Goal: Task Accomplishment & Management: Manage account settings

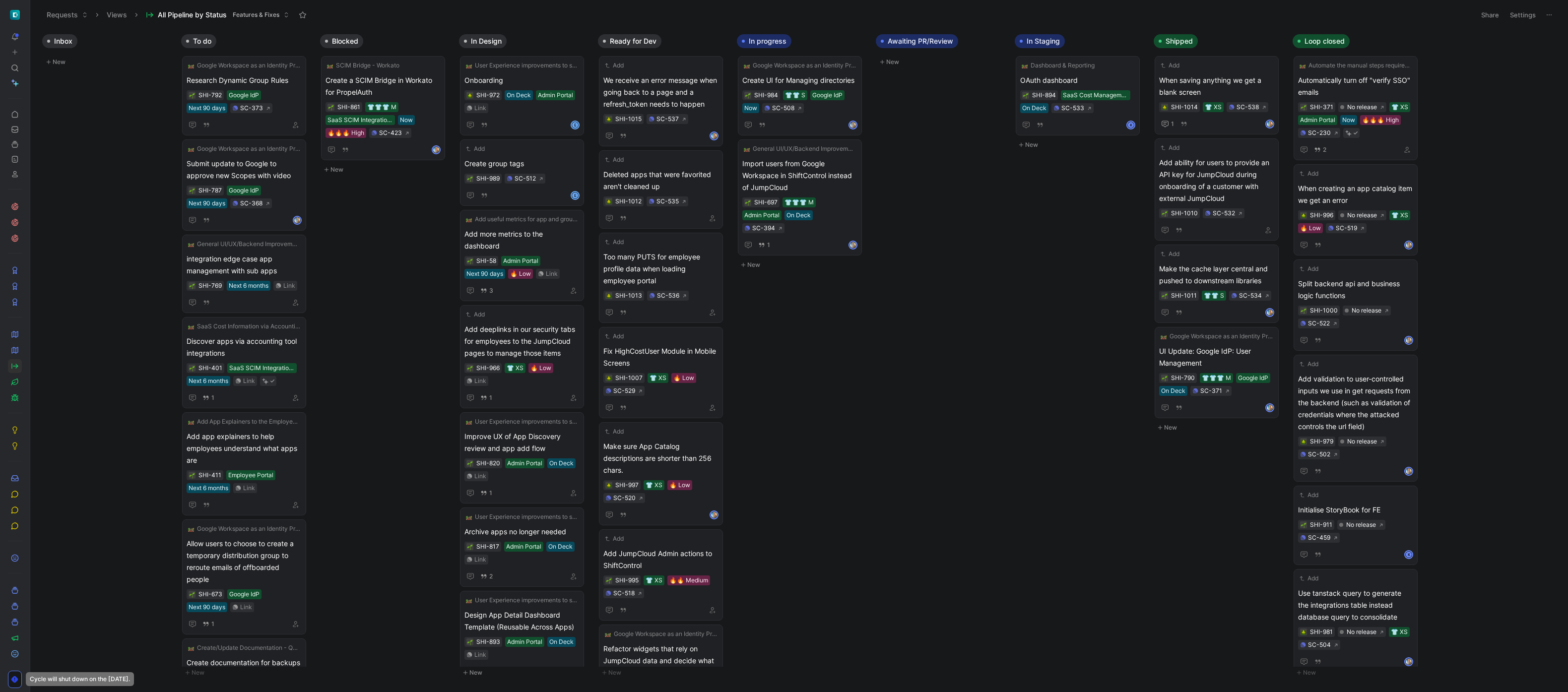
click at [49, 59] on icon at bounding box center [49, 62] width 6 height 6
click at [67, 81] on span at bounding box center [105, 82] width 115 height 12
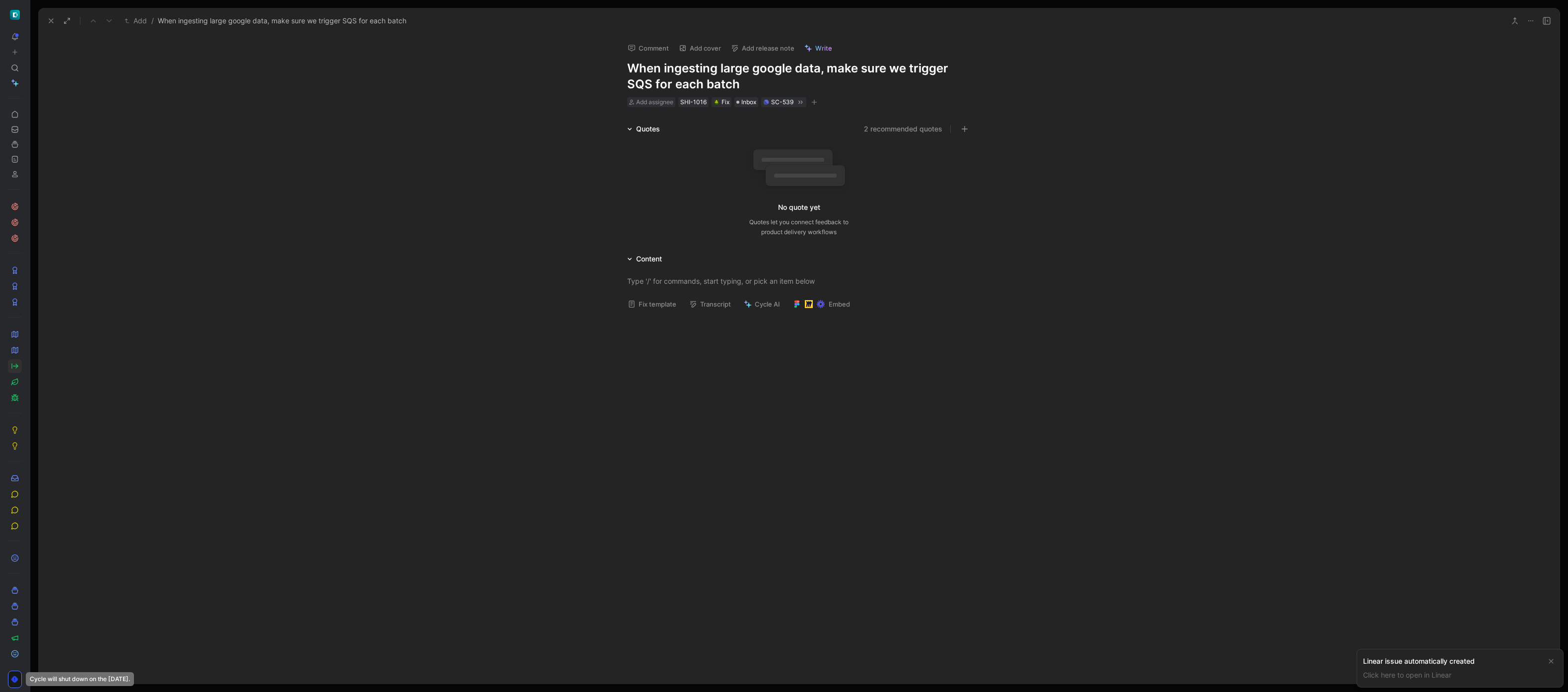
click at [654, 301] on button "Fix template" at bounding box center [652, 304] width 57 height 14
click at [726, 310] on div "Explain what’s happening in plain words, with repeatable steps if possible, and…" at bounding box center [799, 304] width 343 height 21
click at [600, 299] on div "Actual Explain what’s happening in plain words, with repeatable steps if possib…" at bounding box center [799, 317] width 1522 height 105
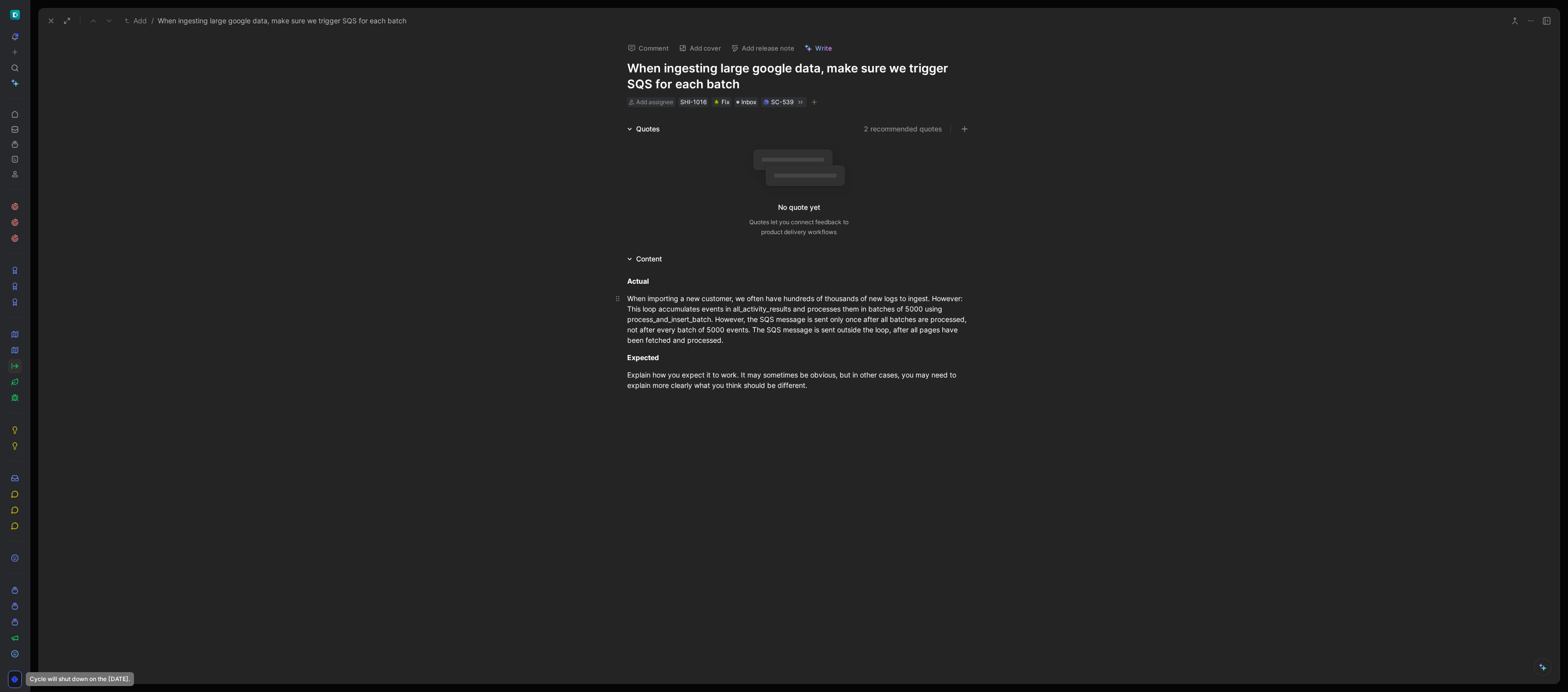
click at [635, 309] on div "When importing a new customer, we often have hundreds of thousands of new logs …" at bounding box center [799, 319] width 343 height 52
click at [808, 338] on div "When importing a new customer, we often have hundreds of thousands of new logs …" at bounding box center [799, 319] width 343 height 52
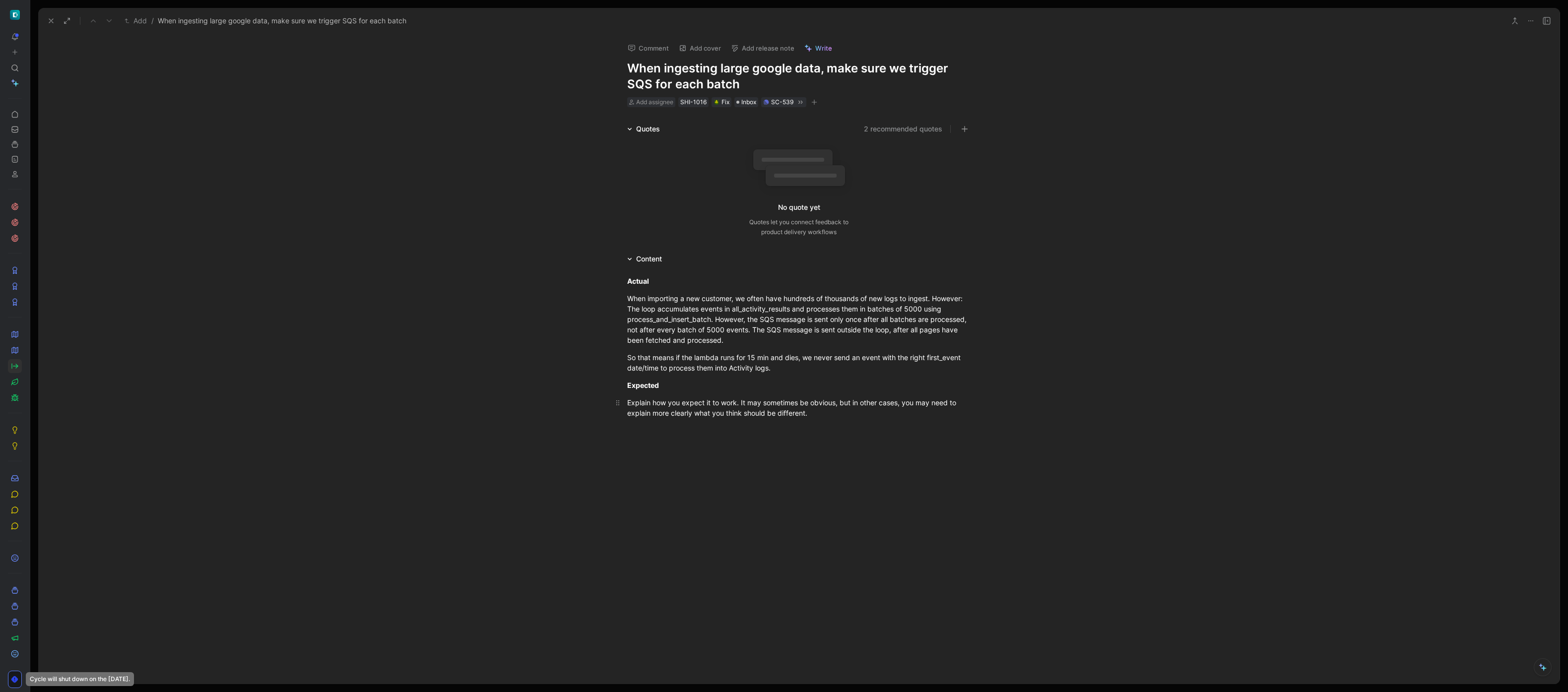
click at [799, 412] on div "Explain how you expect it to work. It may sometimes be obvious, but in other ca…" at bounding box center [799, 408] width 343 height 21
click at [52, 20] on icon at bounding box center [51, 20] width 8 height 8
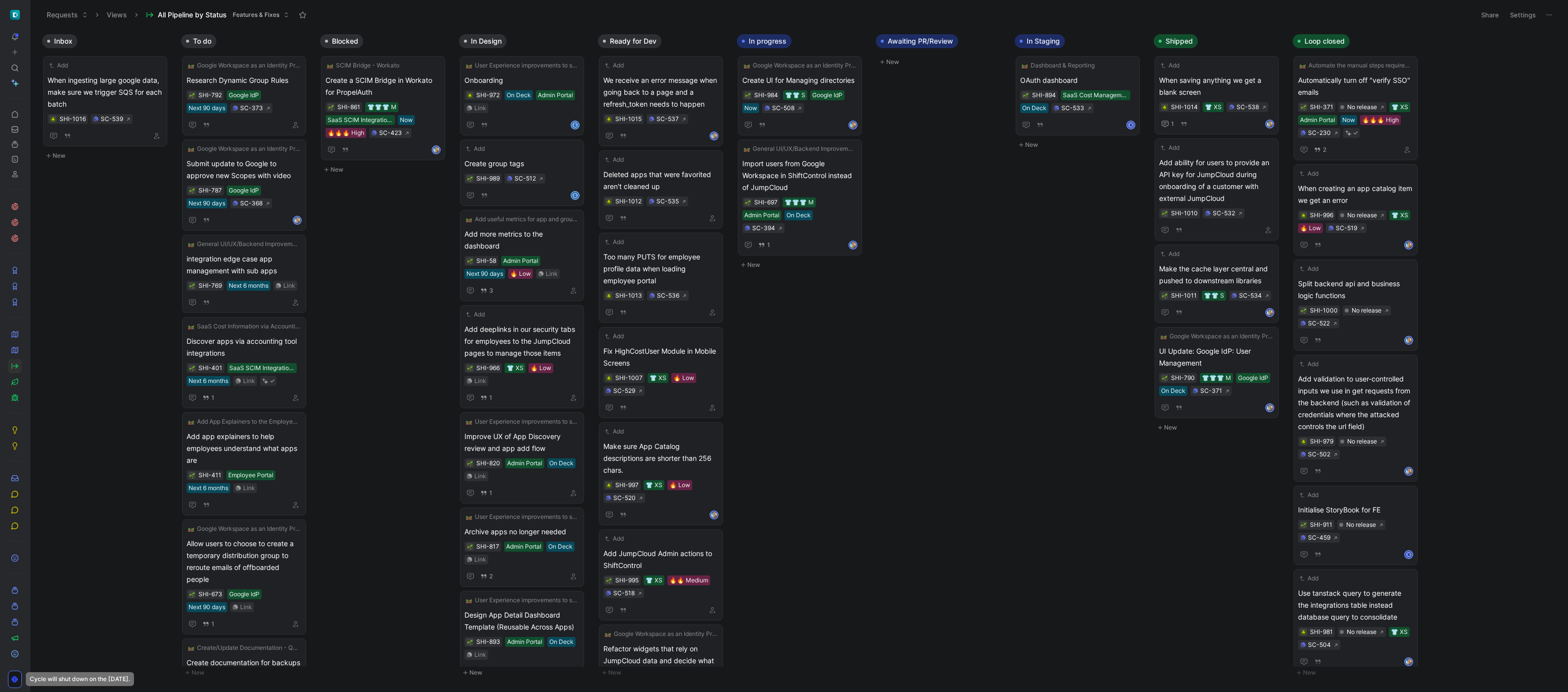
click at [71, 153] on button "New" at bounding box center [107, 156] width 131 height 12
click at [62, 228] on button "New" at bounding box center [107, 226] width 131 height 12
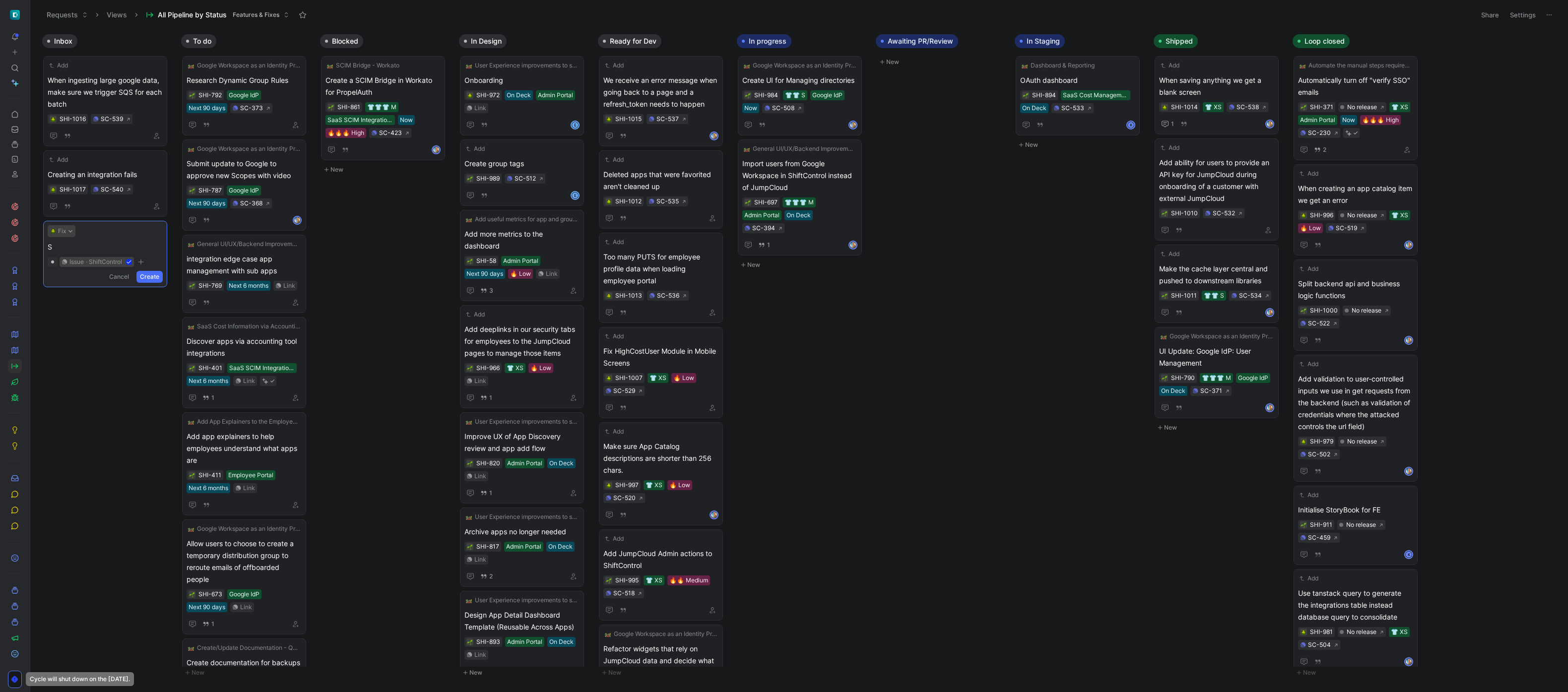
click at [62, 229] on button "Fix" at bounding box center [61, 231] width 28 height 12
click at [63, 209] on div "Feature" at bounding box center [81, 211] width 117 height 12
click at [70, 248] on span "S" at bounding box center [105, 247] width 115 height 12
click at [92, 257] on span "Send events that are older than 13 months to galcier storage" at bounding box center [105, 253] width 115 height 24
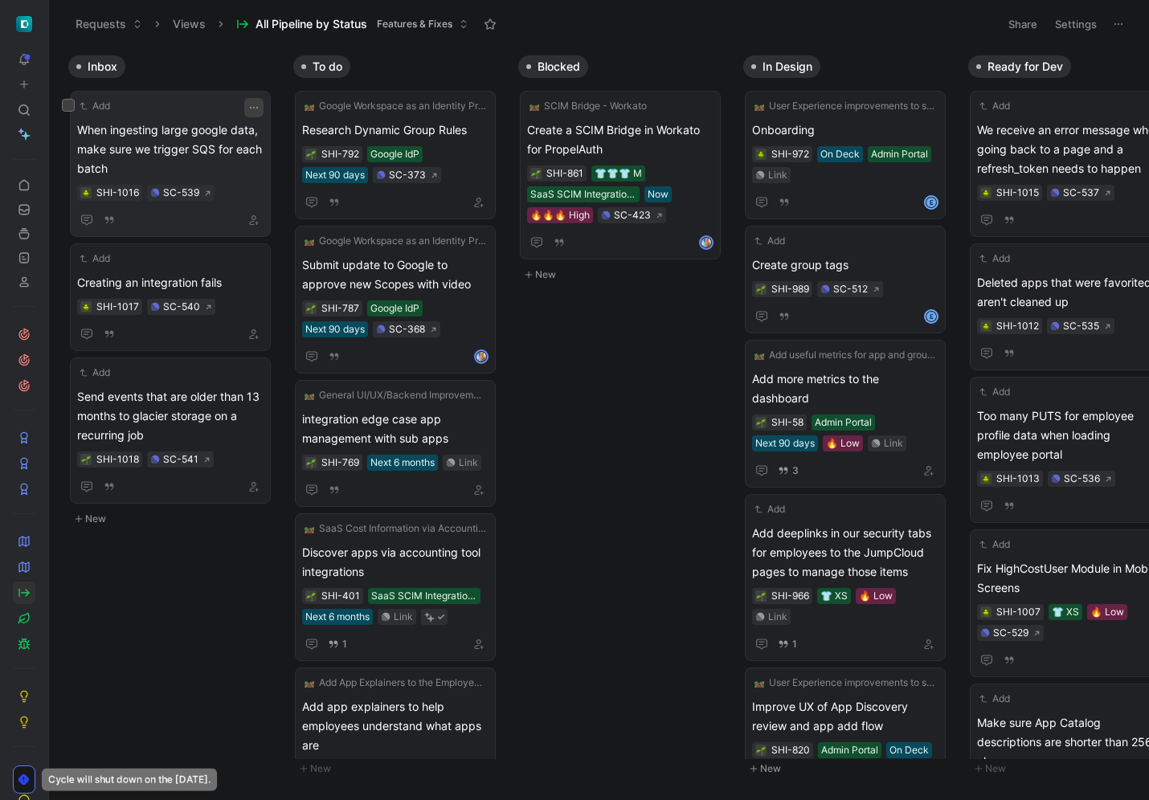
click at [252, 103] on icon "button" at bounding box center [254, 107] width 13 height 13
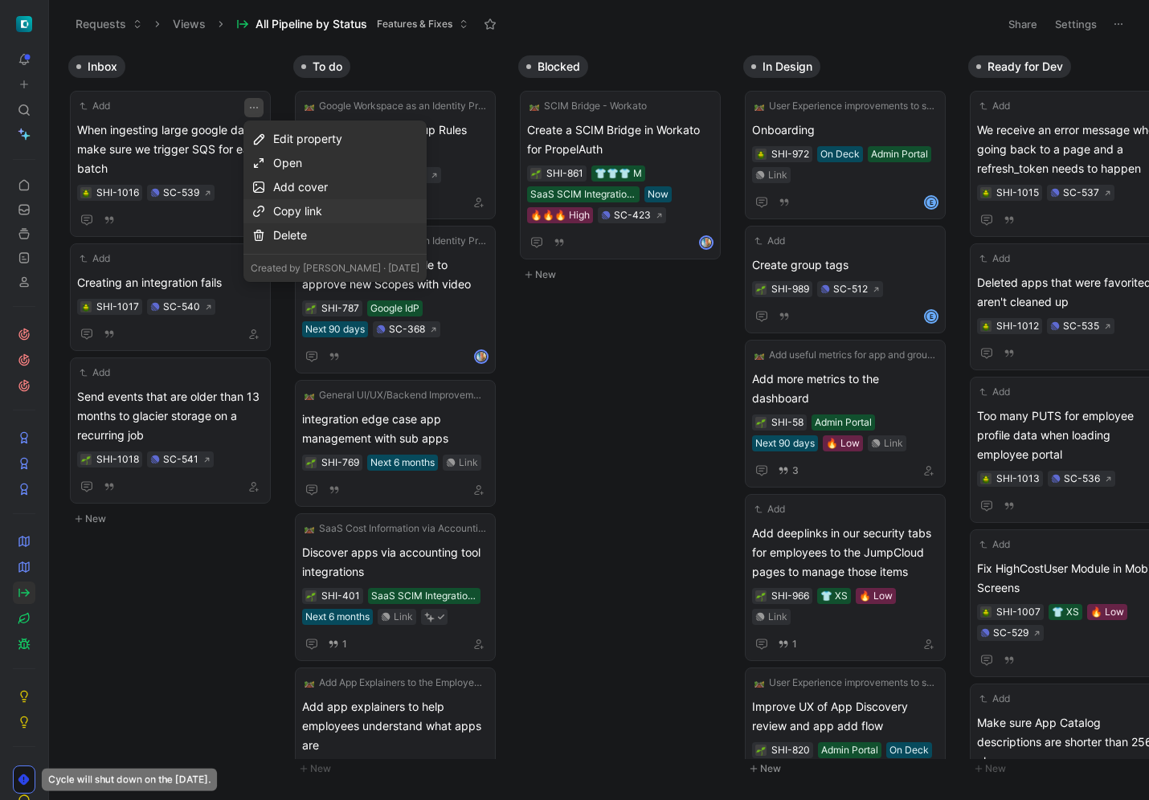
click at [305, 207] on div "Copy link" at bounding box center [346, 211] width 146 height 19
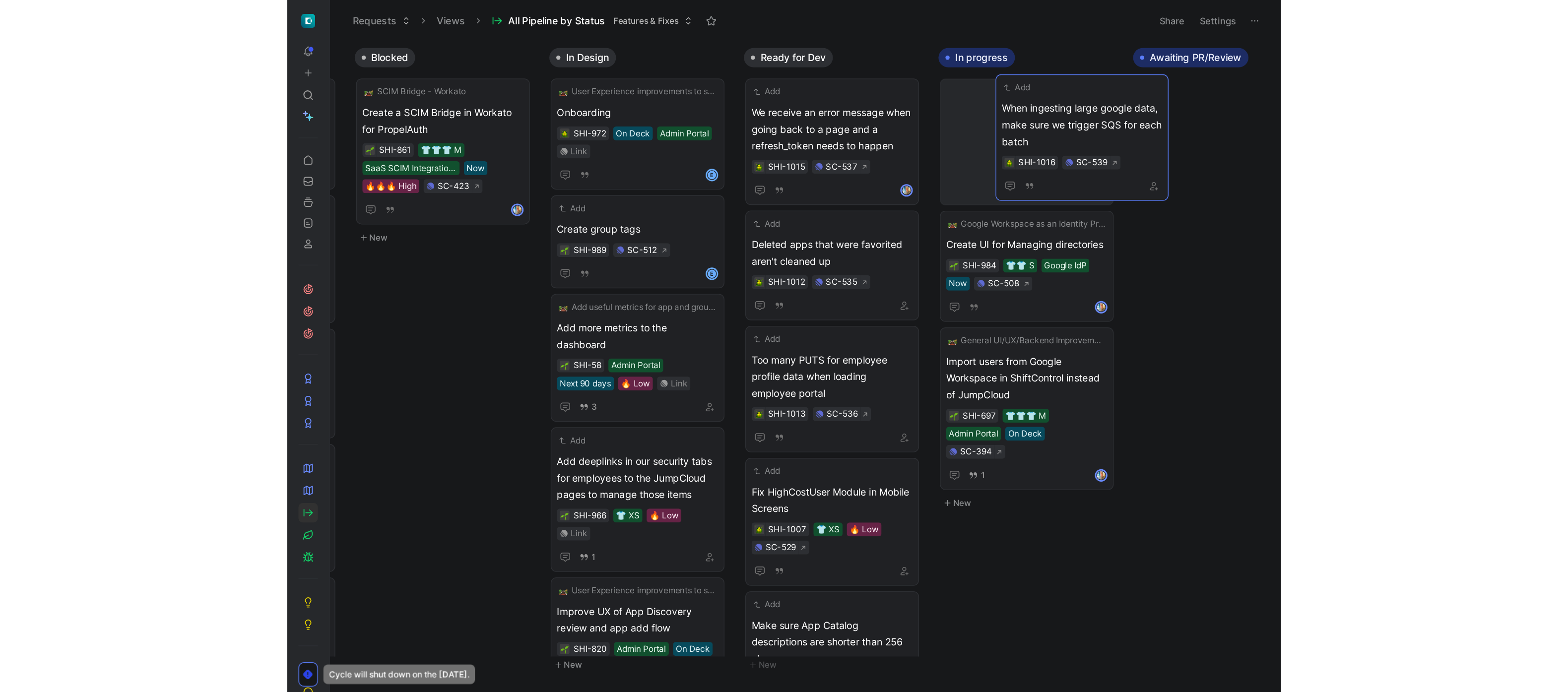
scroll to position [0, 272]
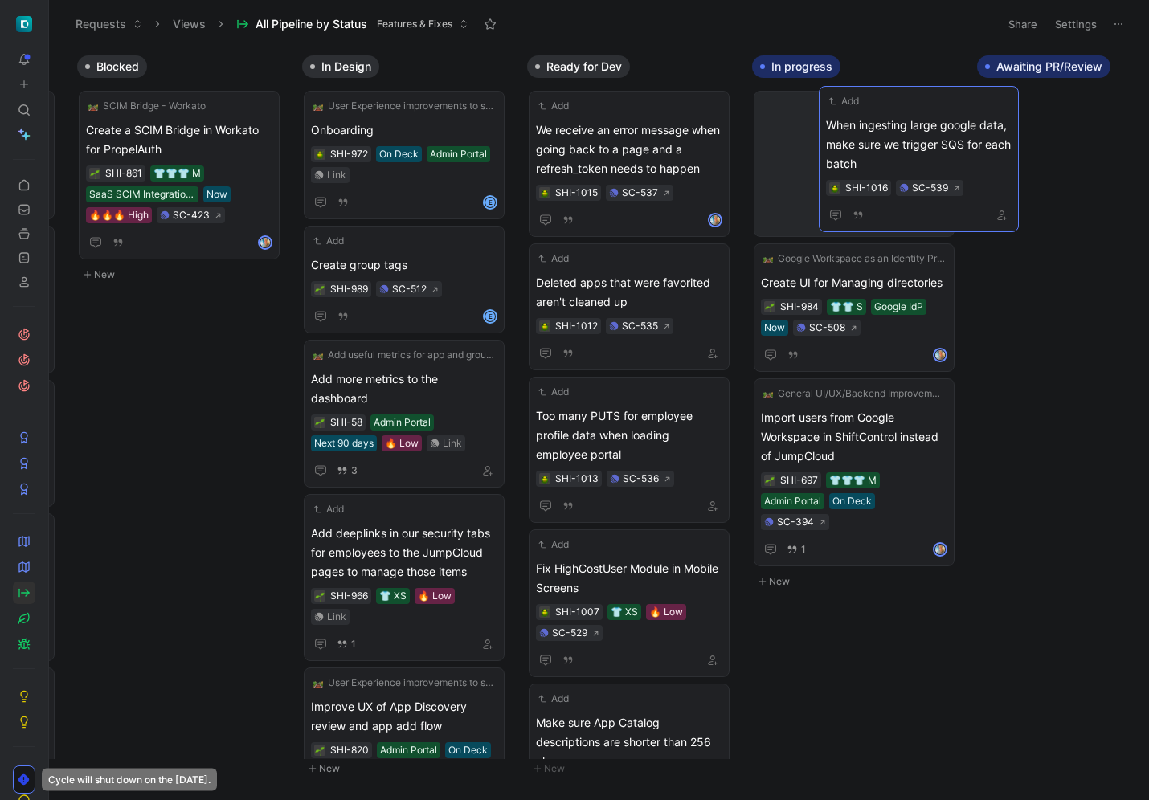
drag, startPoint x: 172, startPoint y: 153, endPoint x: 857, endPoint y: 147, distance: 684.7
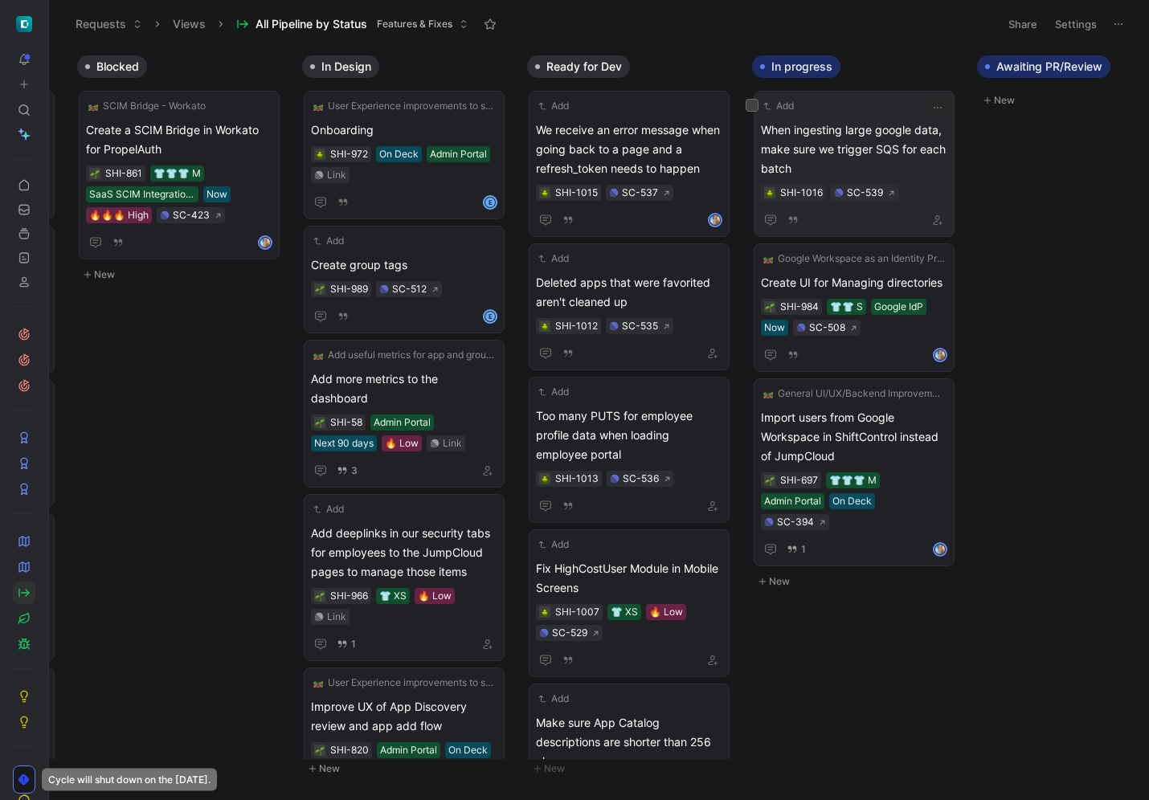
click at [932, 102] on icon "button" at bounding box center [937, 107] width 13 height 13
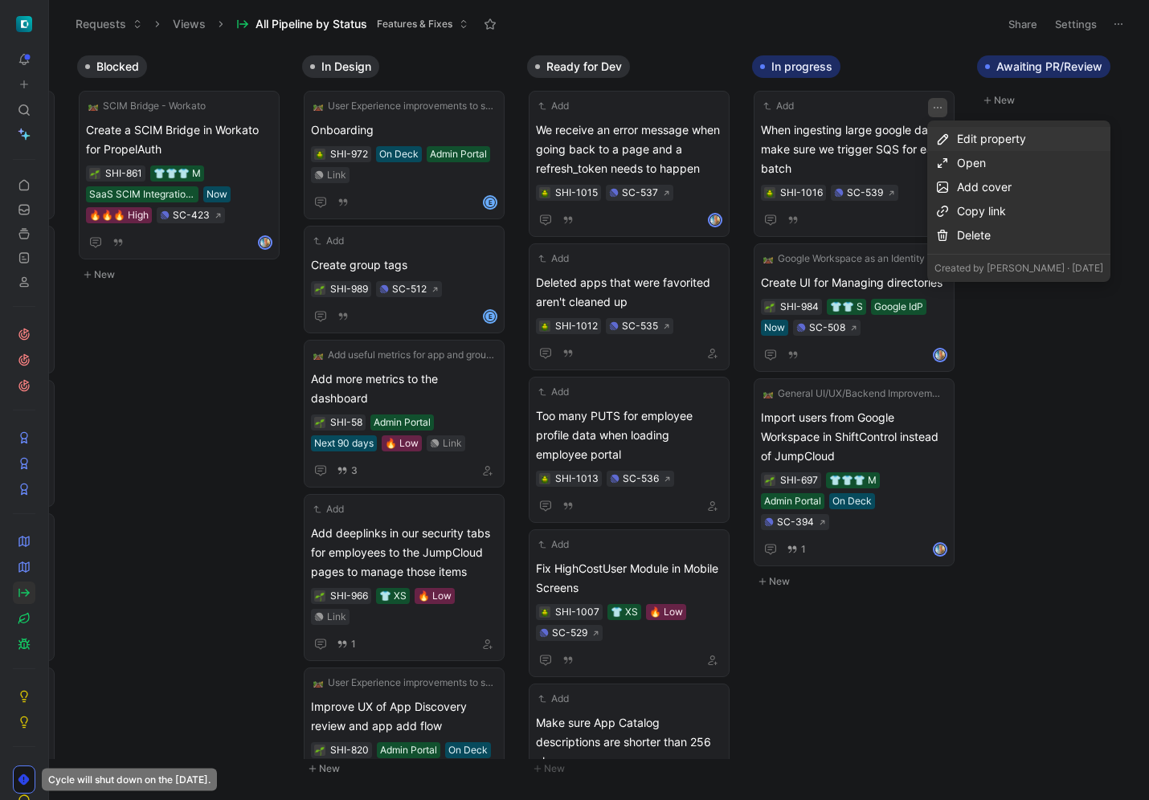
click at [994, 138] on div "Edit property" at bounding box center [1030, 138] width 146 height 19
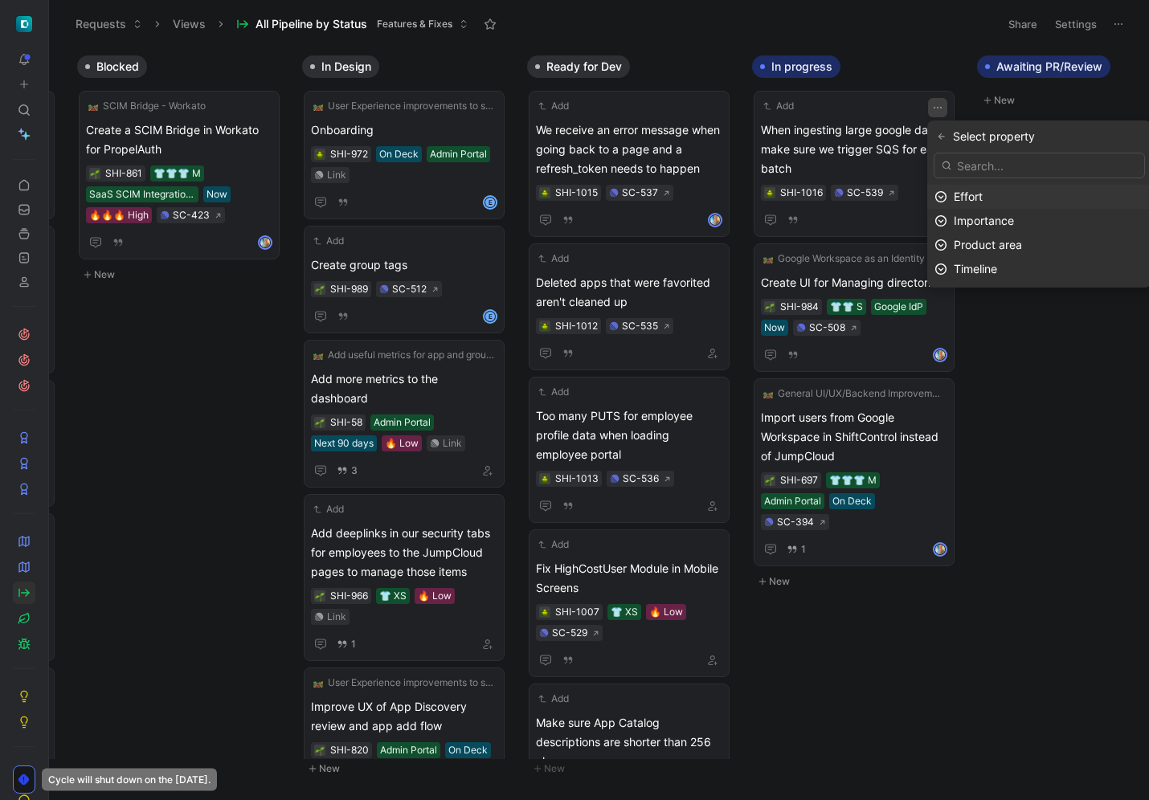
click at [978, 198] on span "Effort" at bounding box center [968, 197] width 29 height 14
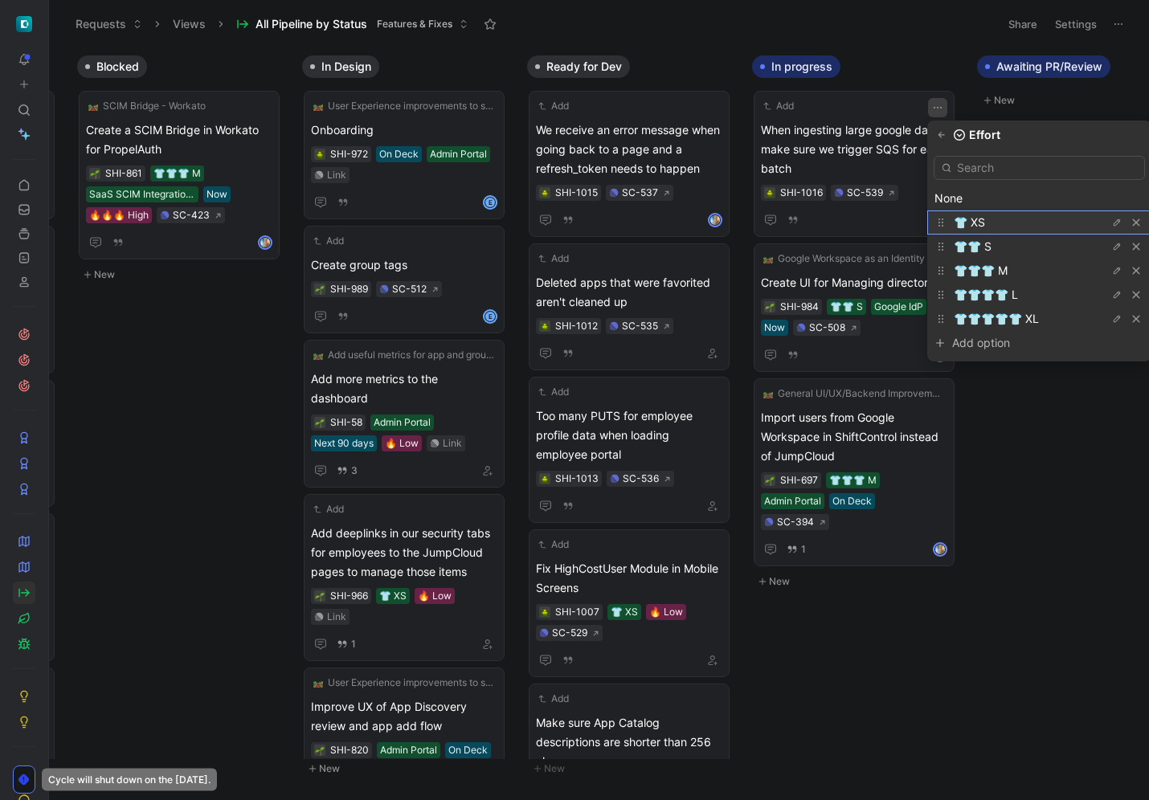
click at [980, 223] on span "👕 XS" at bounding box center [969, 222] width 31 height 14
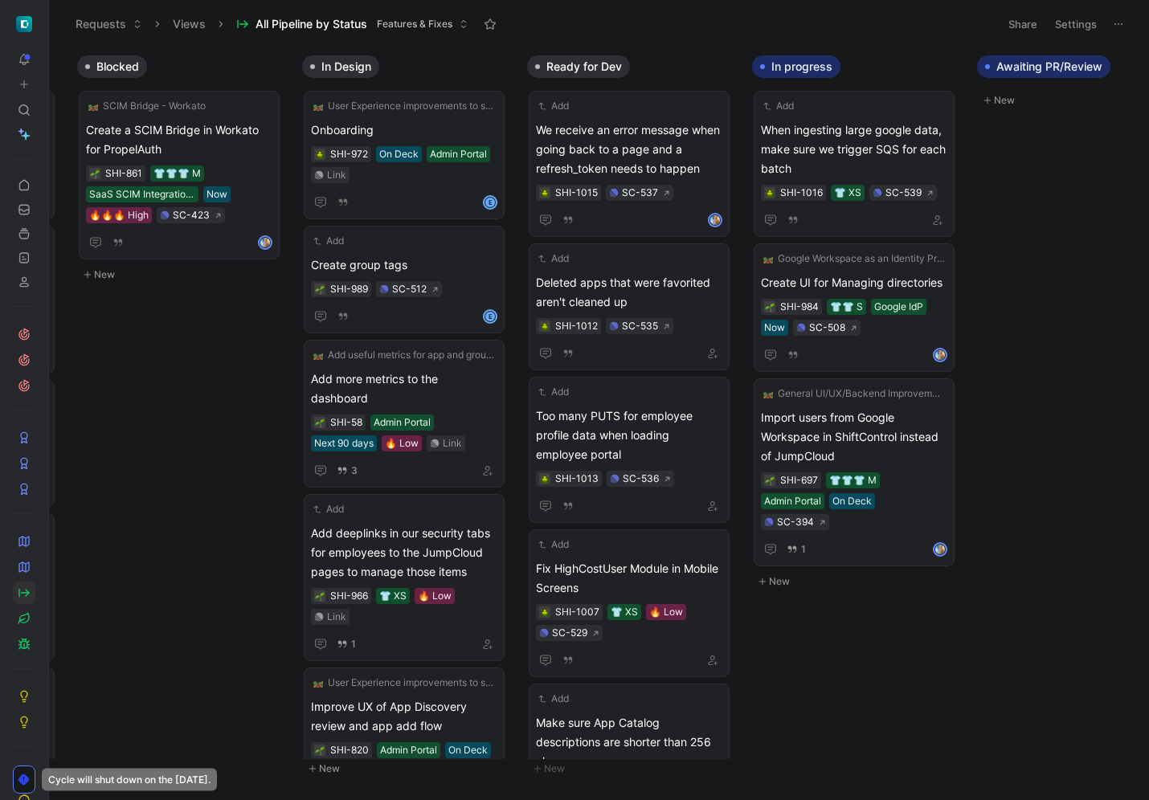
click at [1091, 407] on div "Inbox Add Creating an integration fails SHI-1017 SC-540 Add Send events that ar…" at bounding box center [599, 423] width 1100 height 752
click at [938, 104] on icon "button" at bounding box center [937, 107] width 13 height 13
click at [939, 219] on icon "button" at bounding box center [938, 220] width 10 height 10
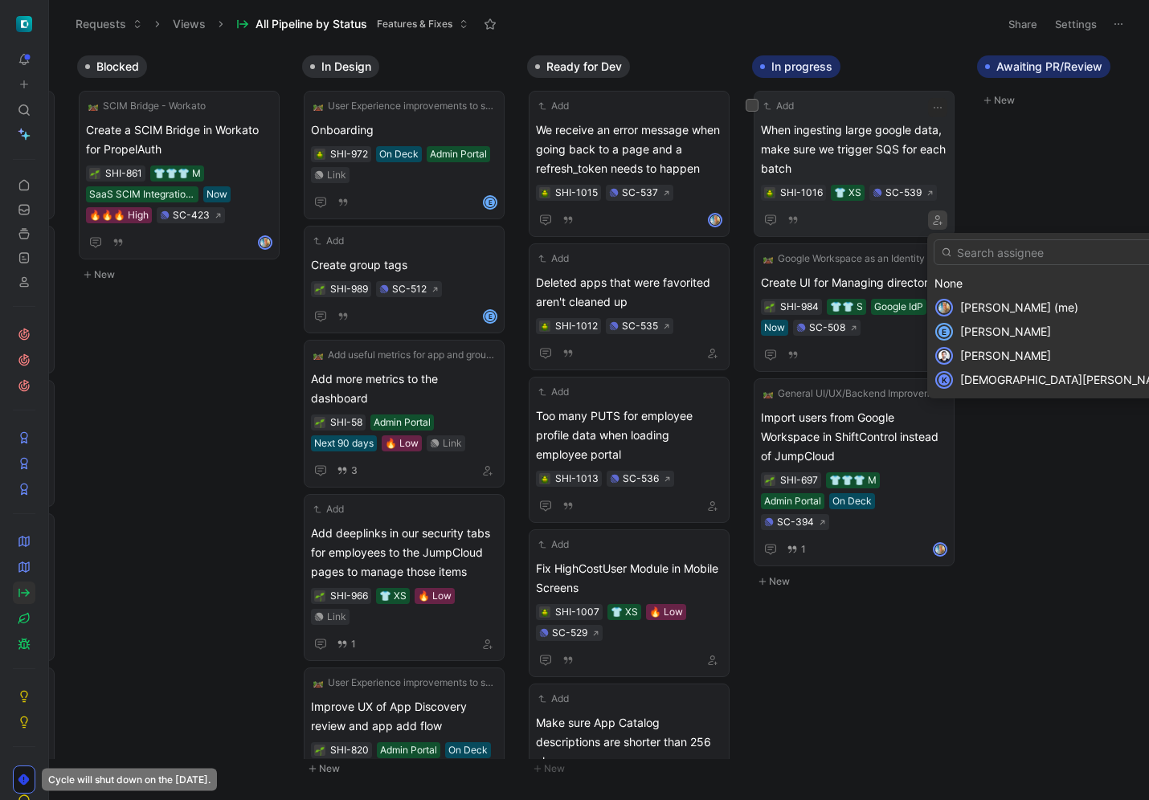
click at [996, 310] on span "[PERSON_NAME] (me)" at bounding box center [1019, 308] width 118 height 14
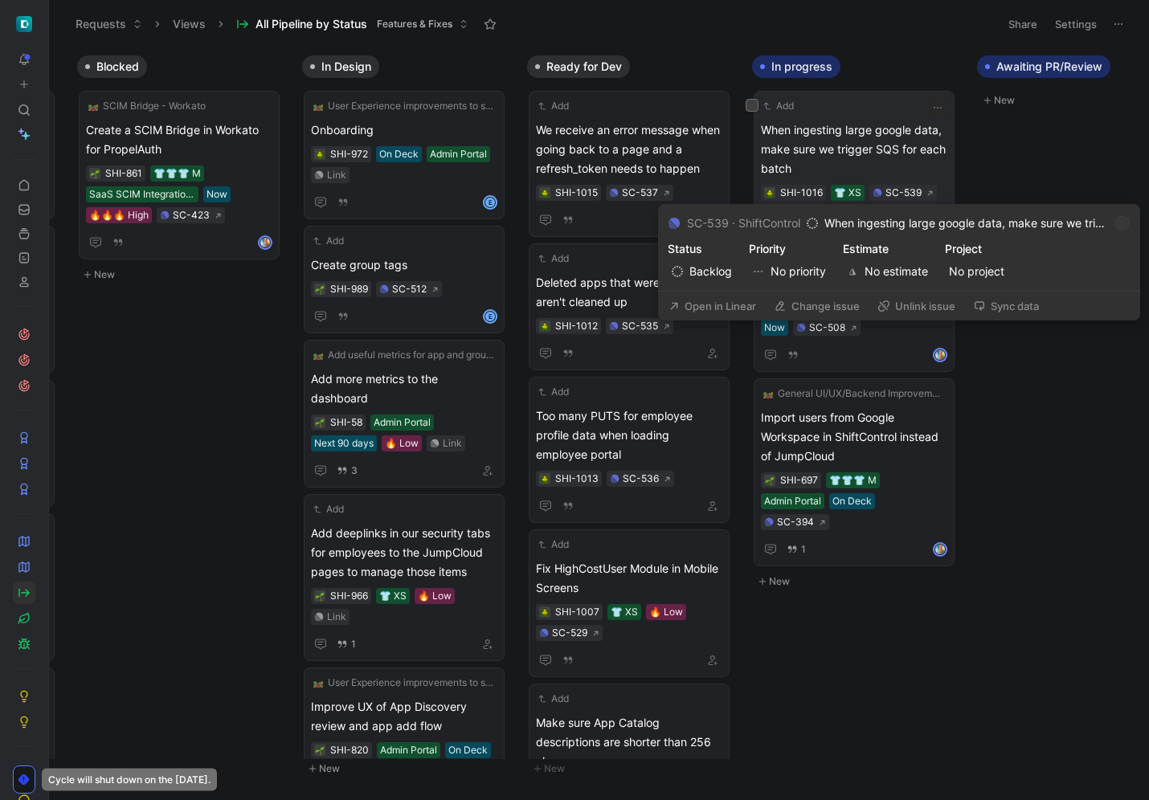
click at [716, 309] on button "Open in Linear" at bounding box center [712, 306] width 102 height 23
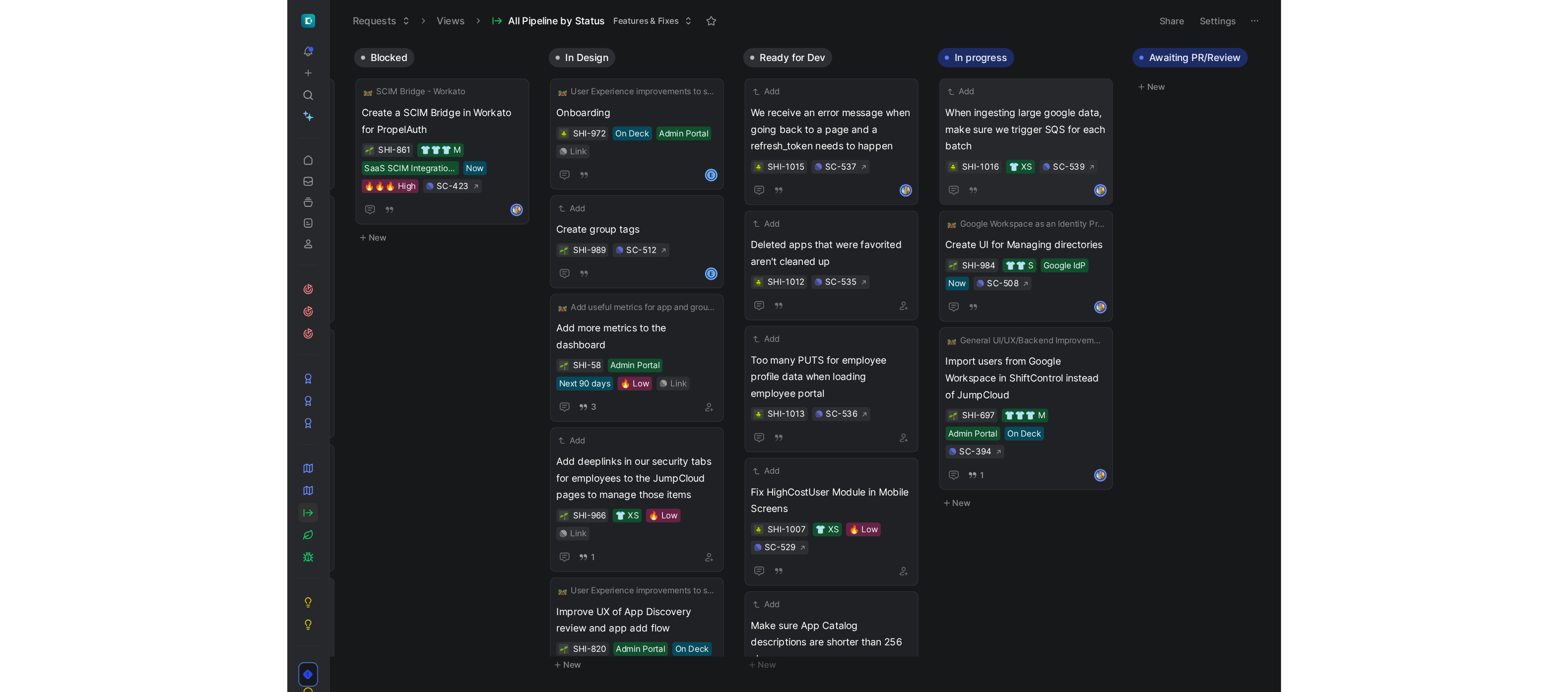
scroll to position [0, 0]
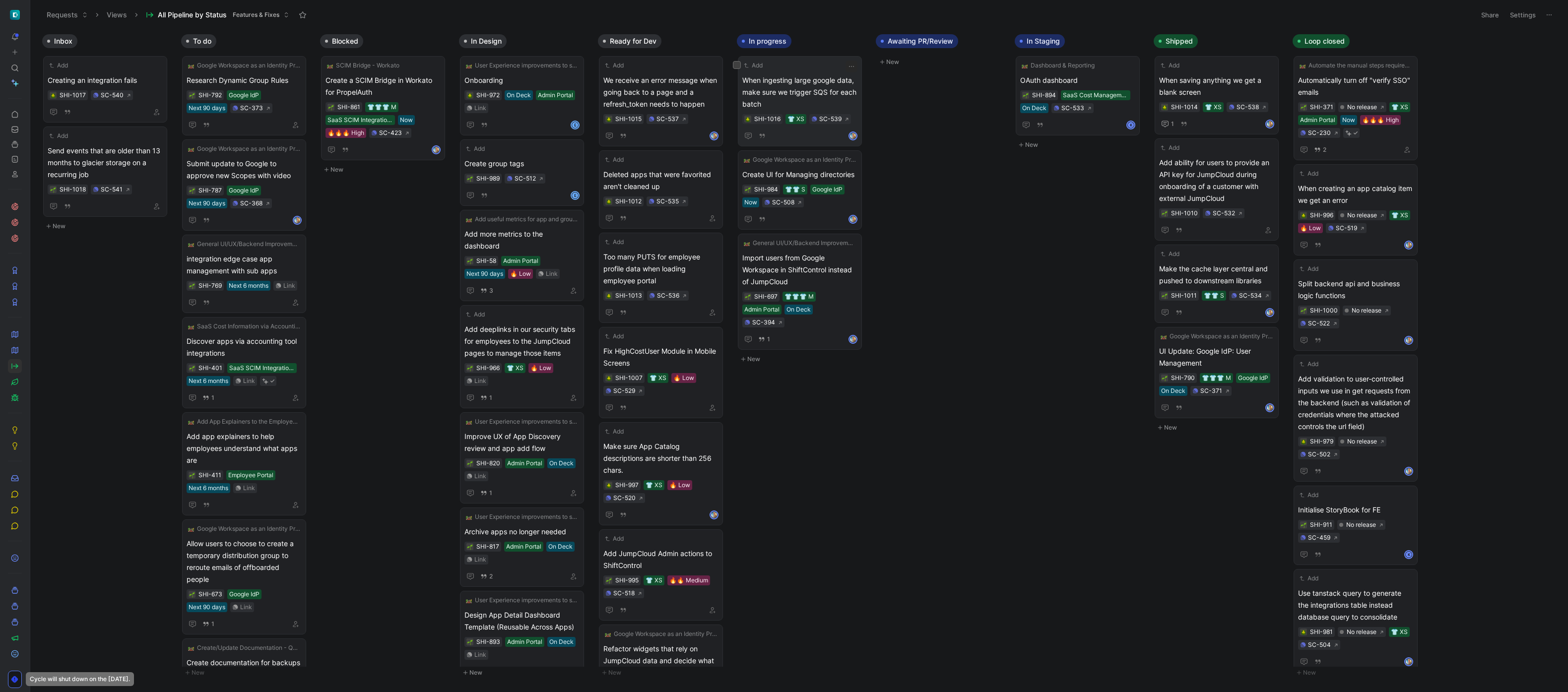
click at [843, 97] on span "When ingesting large google data, make sure we trigger SQS for each batch" at bounding box center [800, 93] width 115 height 36
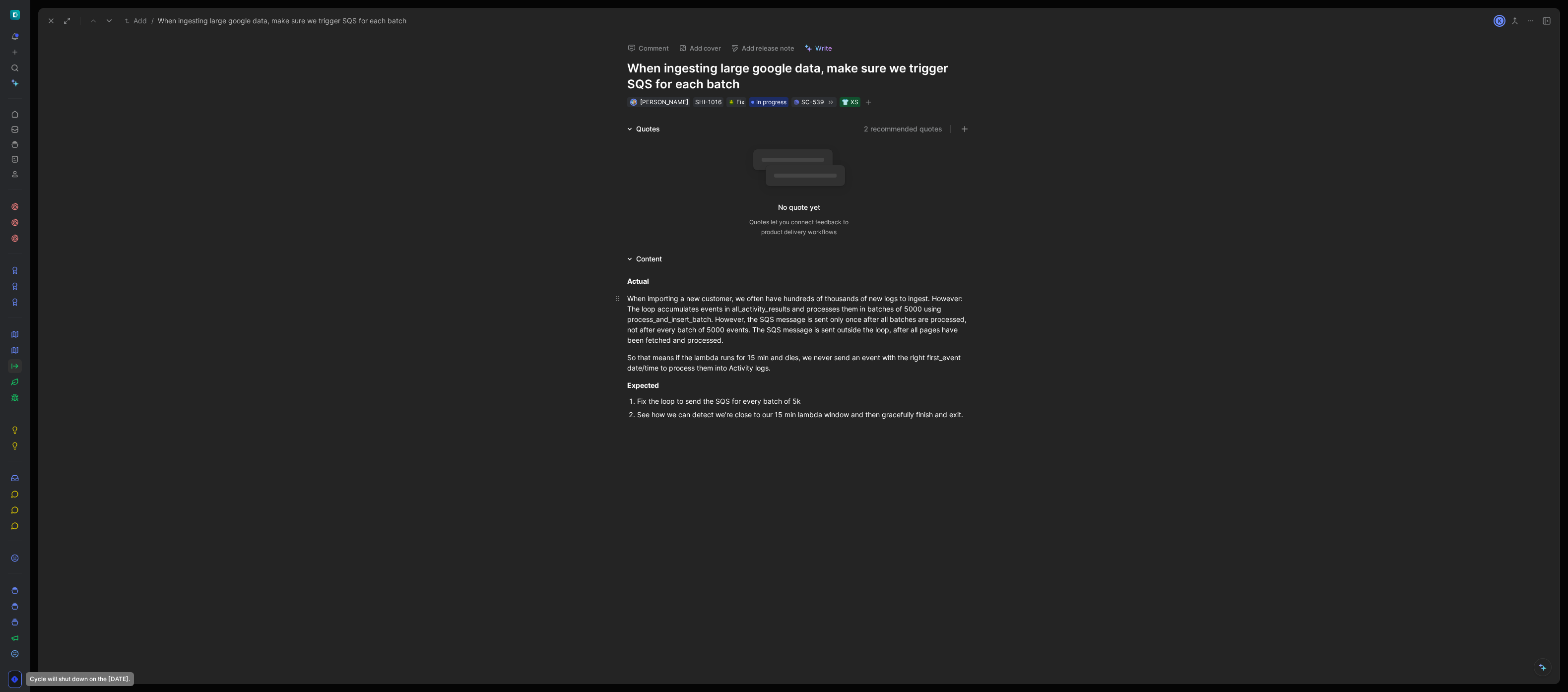
click at [858, 318] on div "When importing a new customer, we often have hundreds of thousands of new logs …" at bounding box center [799, 319] width 343 height 52
copy div "When importing a new customer, we often have hundreds of thousands of new logs …"
copy div "Actual When importing a new customer, we often have hundreds of thousands of ne…"
